Goal: Information Seeking & Learning: Learn about a topic

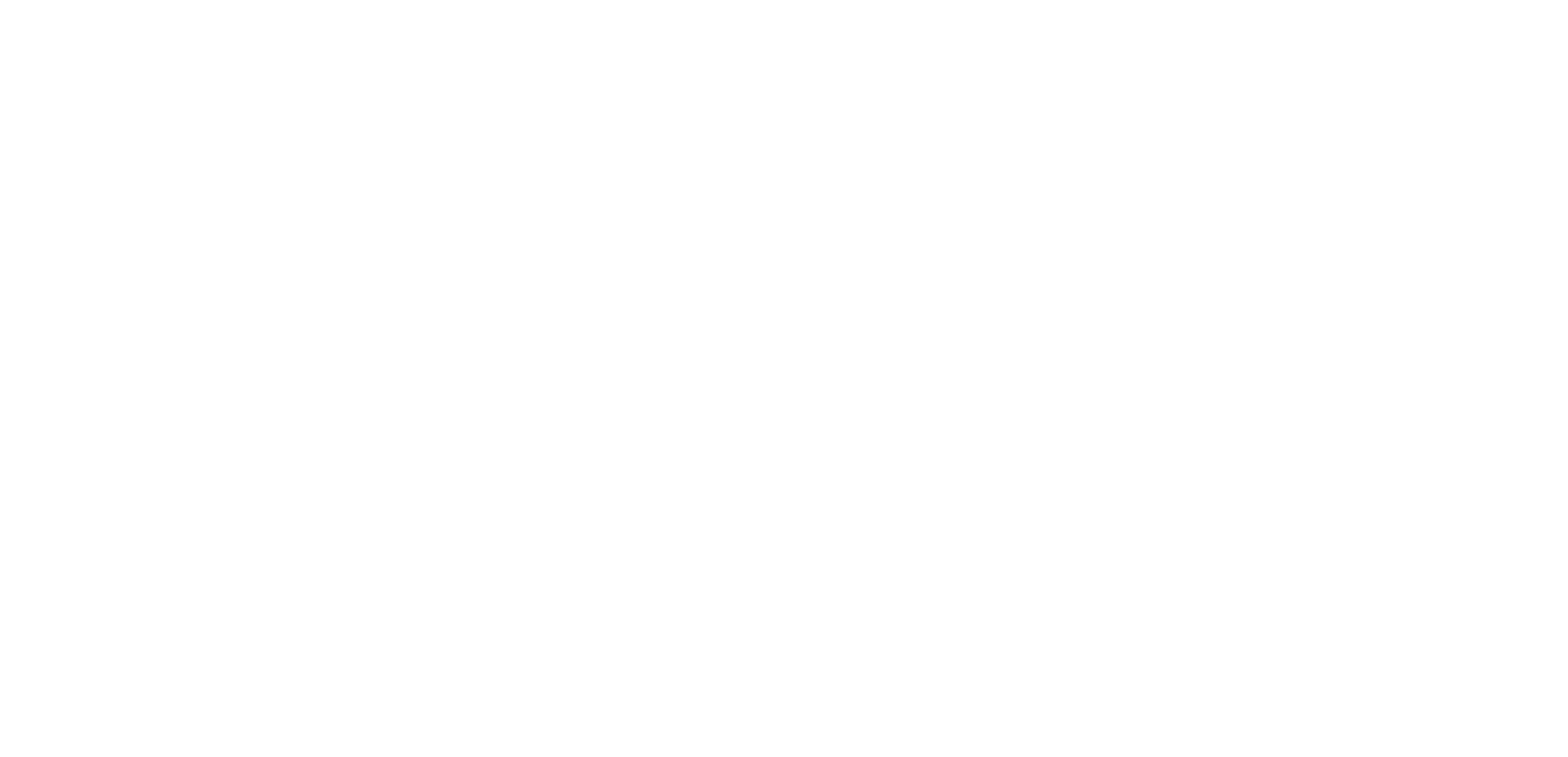
drag, startPoint x: 1565, startPoint y: 50, endPoint x: 1563, endPoint y: 96, distance: 46.0
click at [1552, 6] on html "We value your privacy We use cookies to enhance your browsing experience, serve…" at bounding box center [784, 3] width 1568 height 6
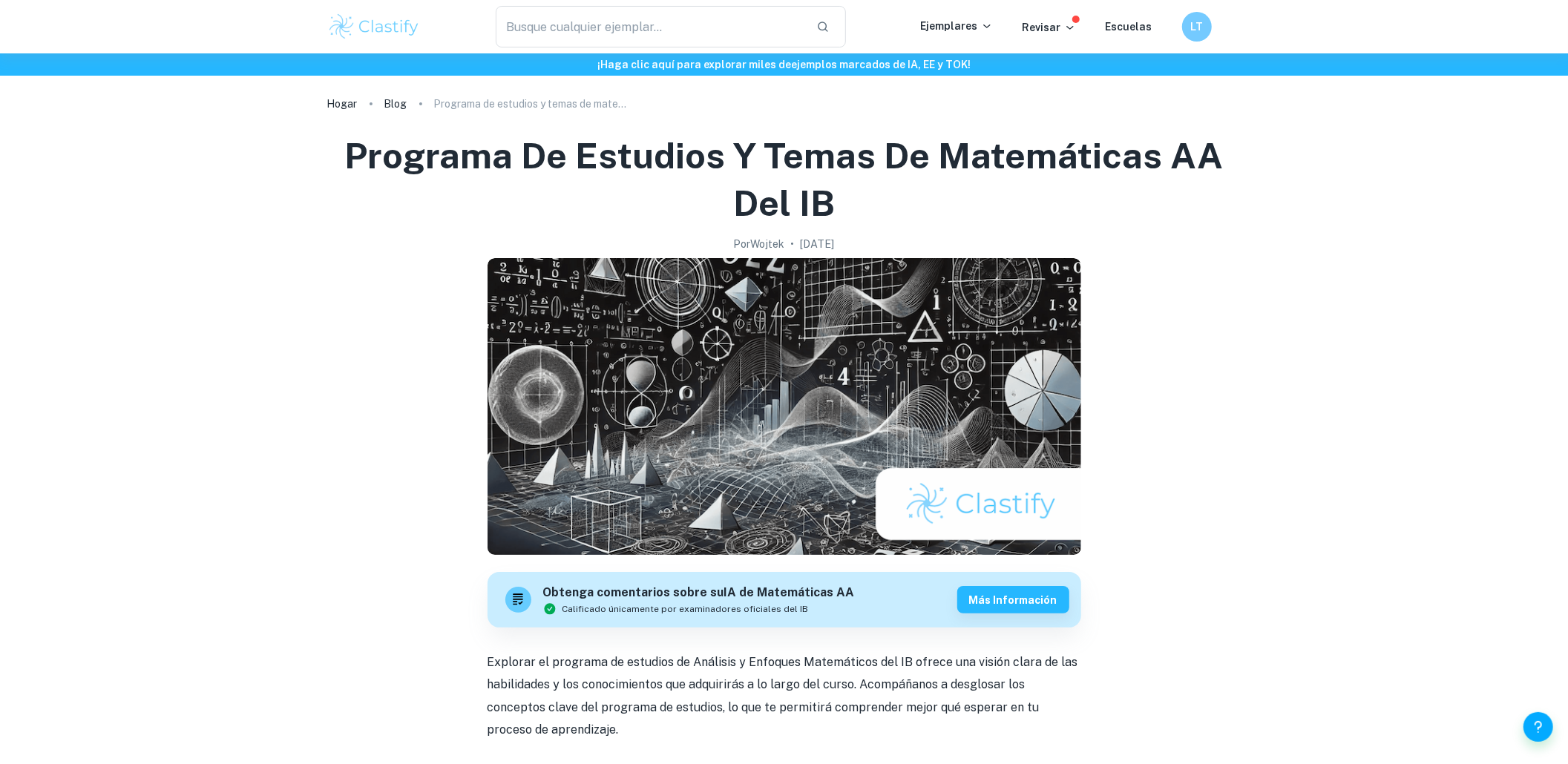
checkbox input "true"
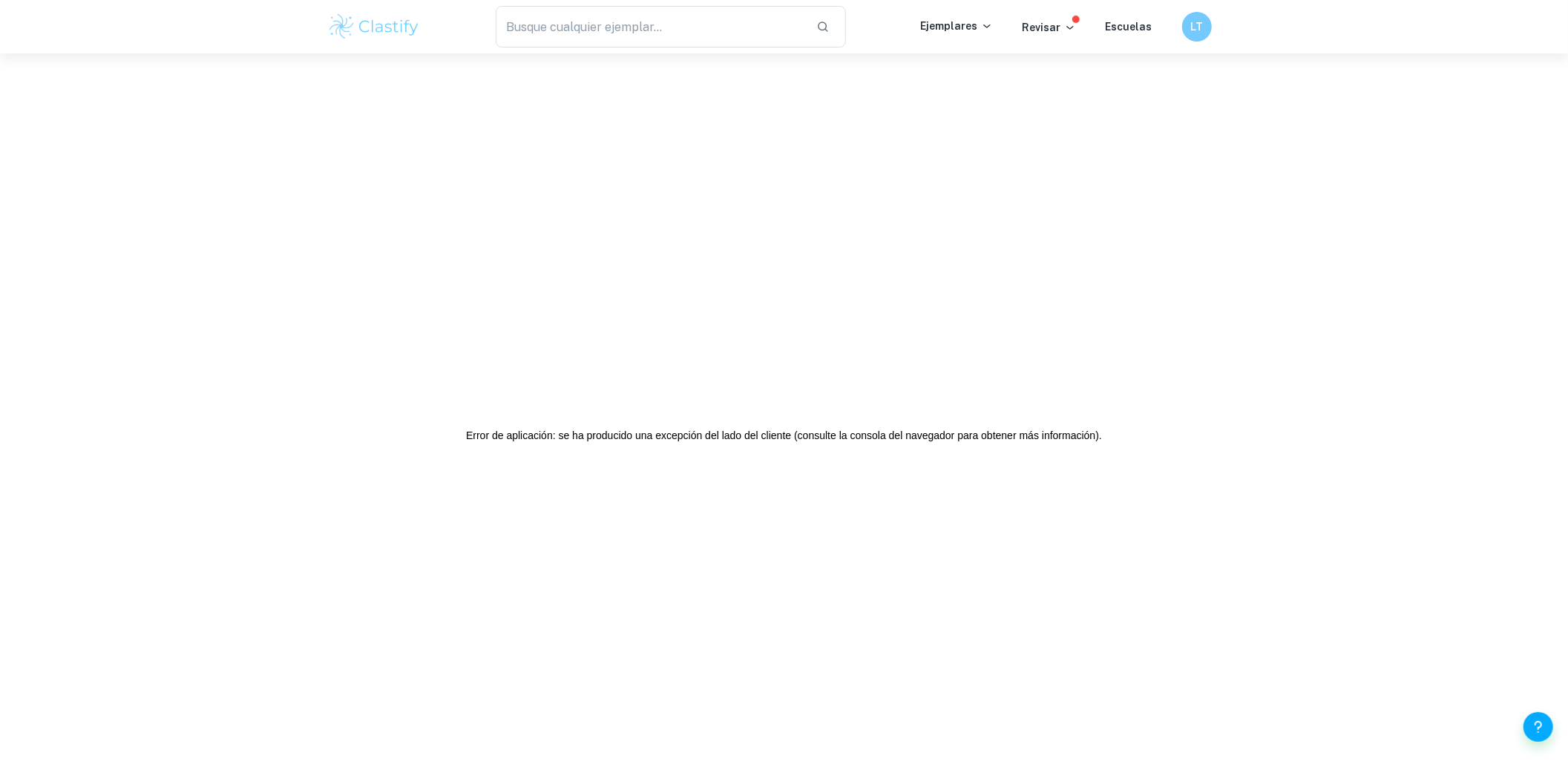
drag, startPoint x: 1582, startPoint y: 56, endPoint x: 1554, endPoint y: 107, distance: 58.2
click at [1563, 98] on html "We value your privacy We use cookies to enhance your browsing experience, serve…" at bounding box center [784, 382] width 1568 height 764
drag, startPoint x: 1582, startPoint y: 49, endPoint x: 1508, endPoint y: -26, distance: 105.4
click at [1508, 0] on html "We value your privacy We use cookies to enhance your browsing experience, serve…" at bounding box center [784, 382] width 1568 height 764
